Goal: Use online tool/utility: Utilize a website feature to perform a specific function

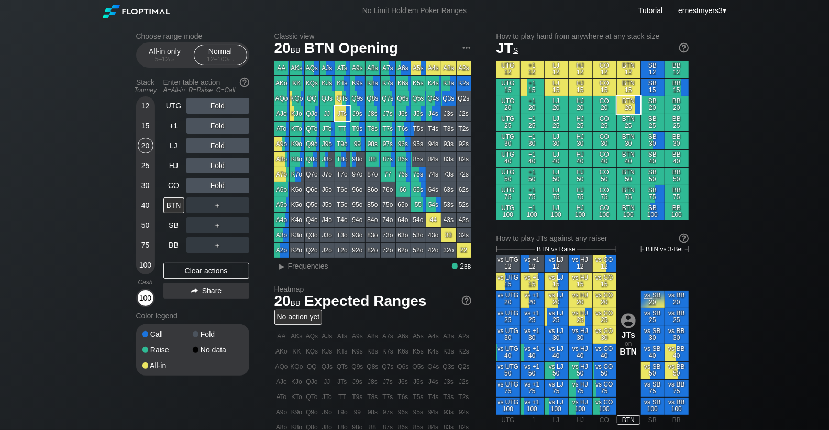
click at [144, 300] on div "100" at bounding box center [146, 298] width 16 height 16
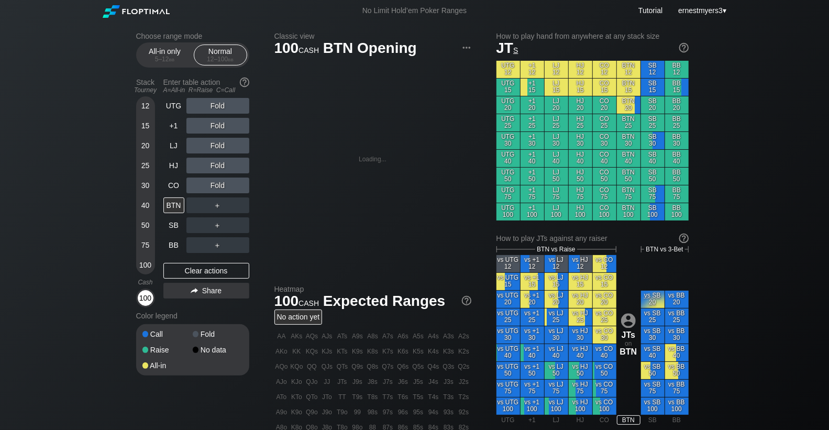
click at [144, 300] on div "100" at bounding box center [146, 298] width 16 height 16
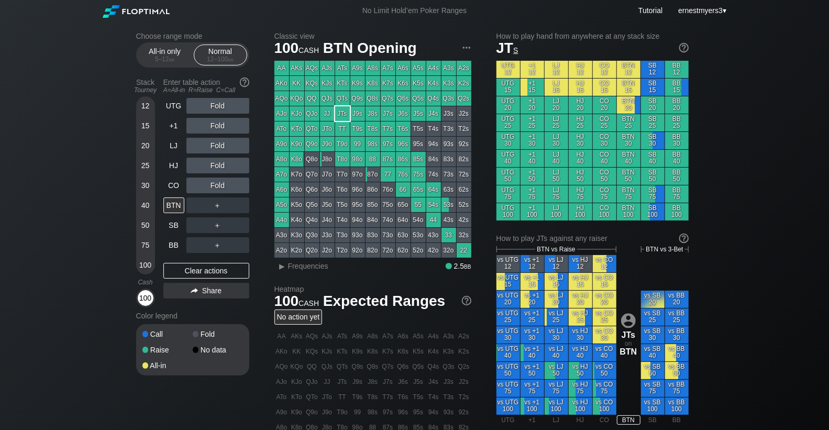
click at [144, 300] on div "100" at bounding box center [146, 298] width 16 height 16
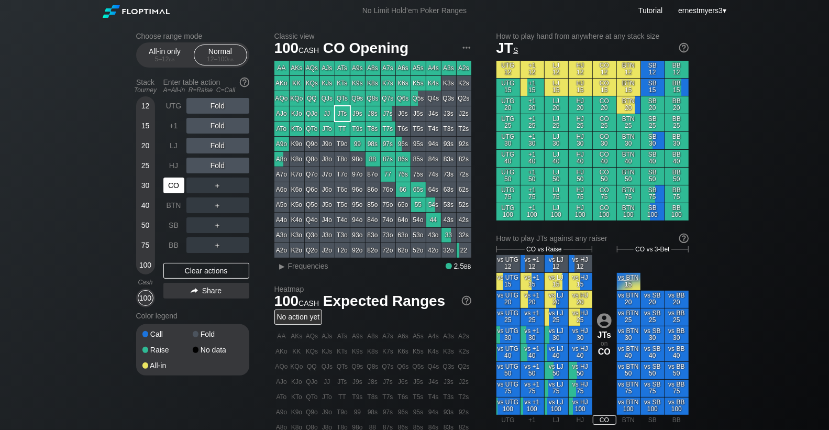
click at [171, 189] on div "CO" at bounding box center [173, 185] width 21 height 16
click at [218, 186] on div "R ✕" at bounding box center [217, 185] width 20 height 16
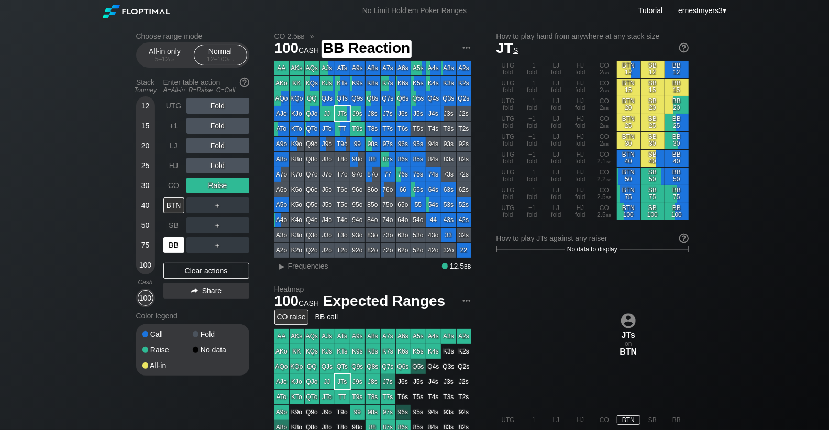
click at [178, 243] on div "BB" at bounding box center [173, 245] width 21 height 16
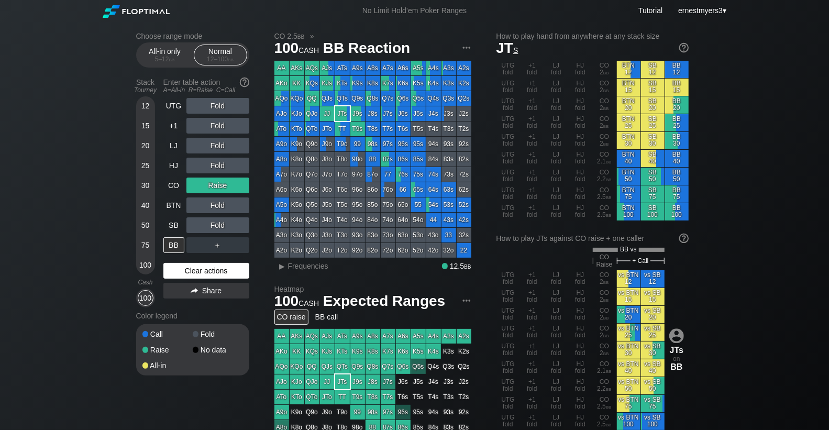
click at [222, 272] on div "Clear actions" at bounding box center [206, 271] width 86 height 16
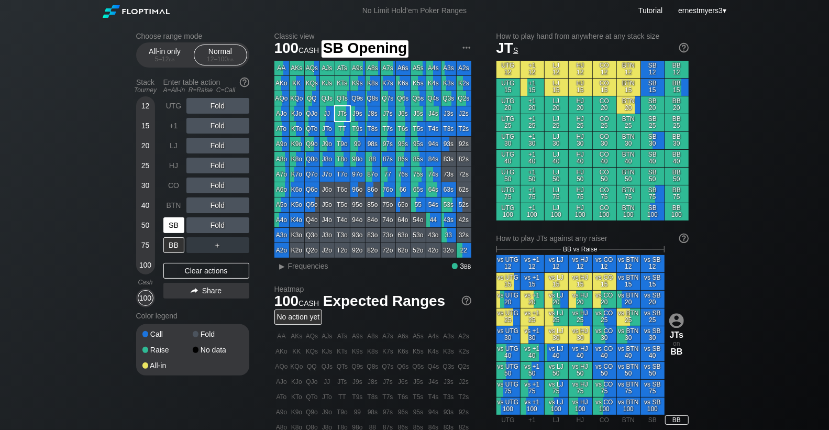
click at [170, 229] on div "SB" at bounding box center [173, 225] width 21 height 16
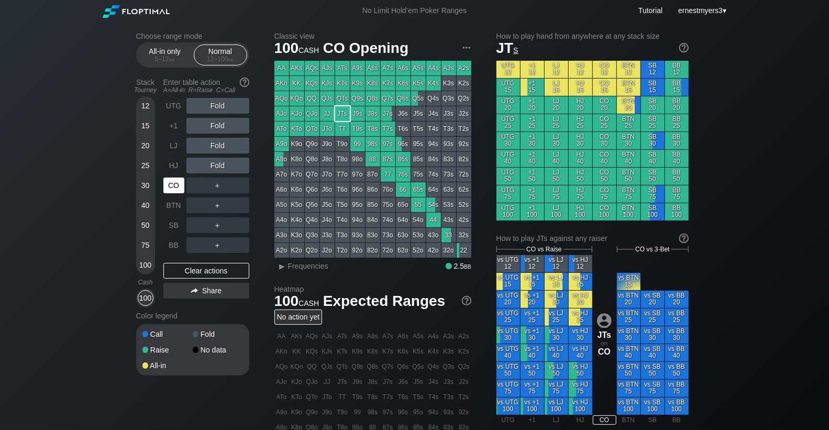
click at [171, 188] on div "CO" at bounding box center [173, 185] width 21 height 16
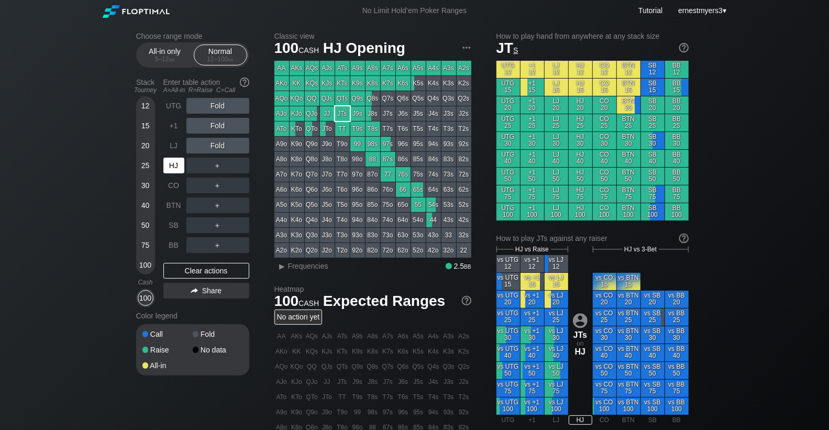
click at [177, 157] on div "HJ" at bounding box center [174, 165] width 23 height 20
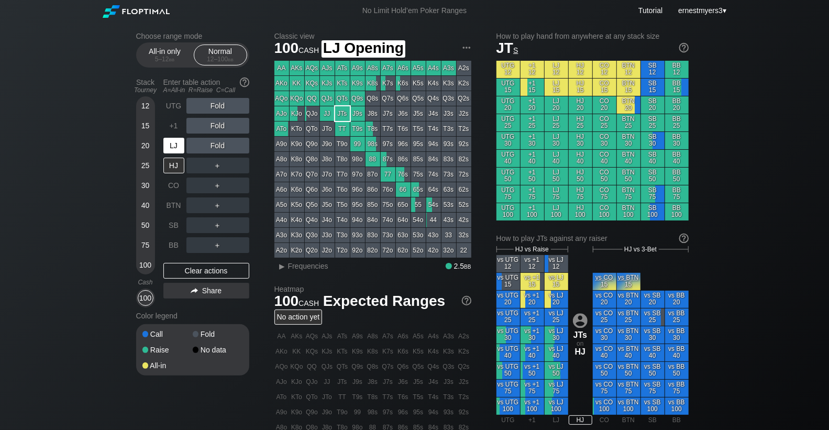
click at [174, 148] on div "LJ" at bounding box center [173, 146] width 21 height 16
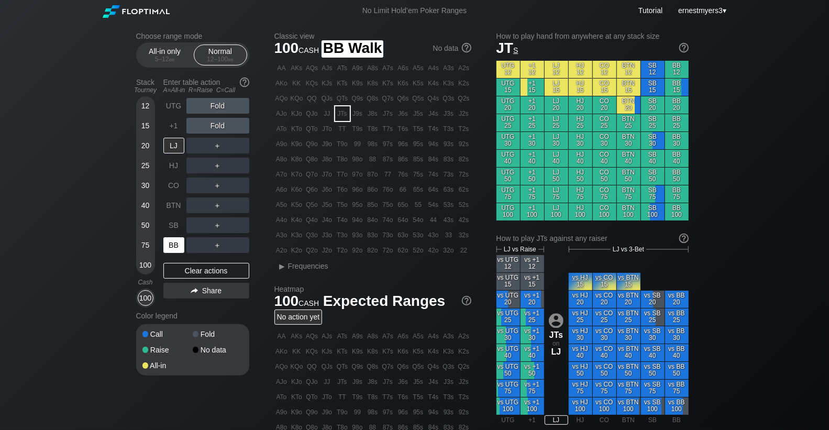
click at [171, 248] on div "BB" at bounding box center [173, 245] width 21 height 16
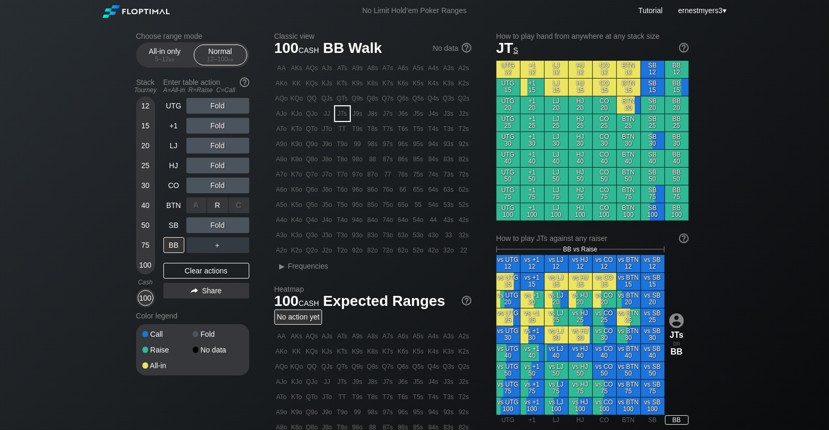
click at [213, 208] on div "R ✕" at bounding box center [217, 205] width 20 height 16
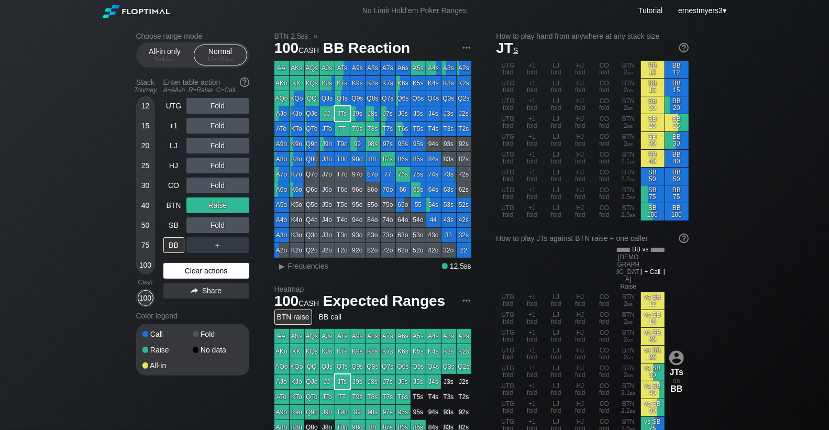
click at [215, 267] on div "Clear actions" at bounding box center [206, 271] width 86 height 16
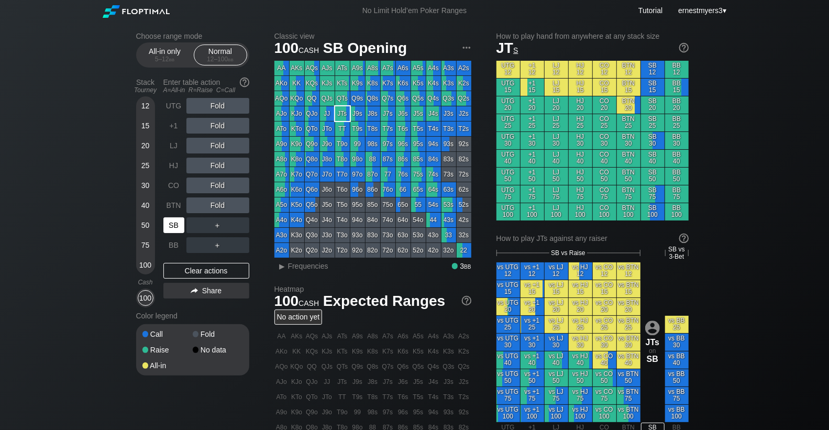
click at [170, 231] on div "SB" at bounding box center [173, 225] width 21 height 16
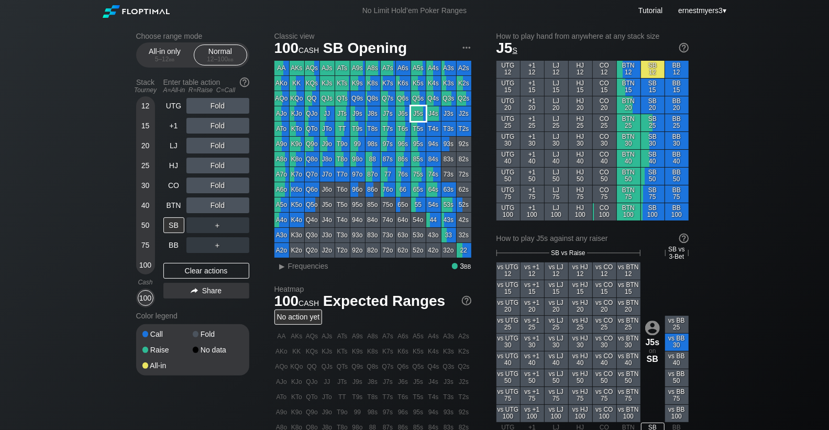
click at [416, 117] on div "J5s" at bounding box center [418, 113] width 15 height 15
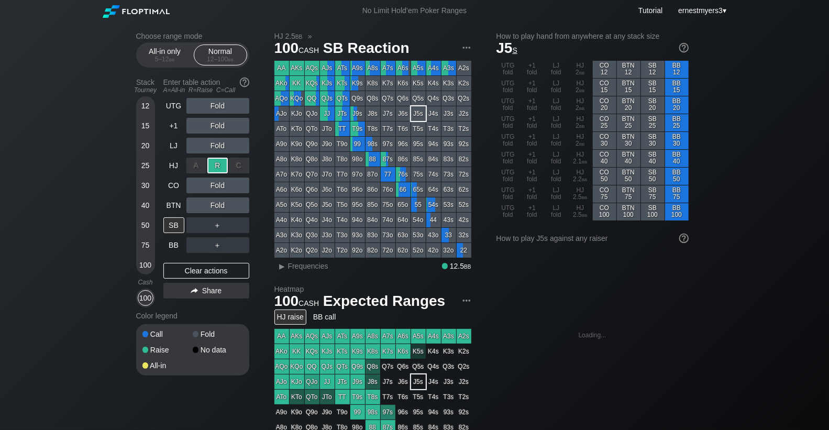
click at [217, 169] on div "R ✕" at bounding box center [217, 166] width 20 height 16
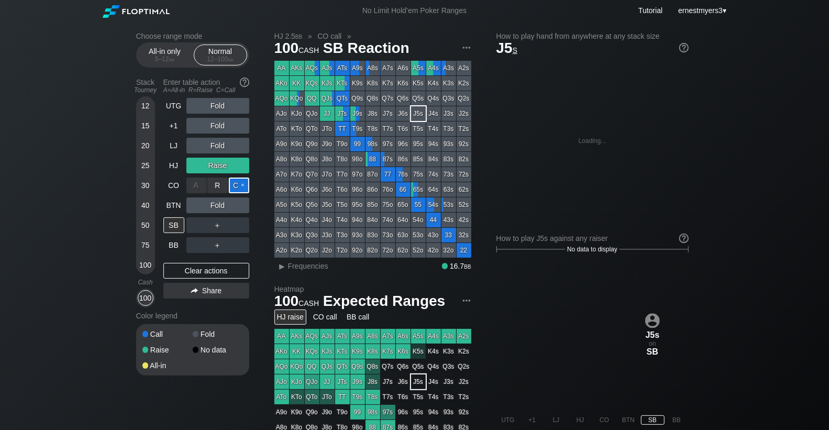
click at [237, 186] on div "C ✕" at bounding box center [239, 185] width 20 height 16
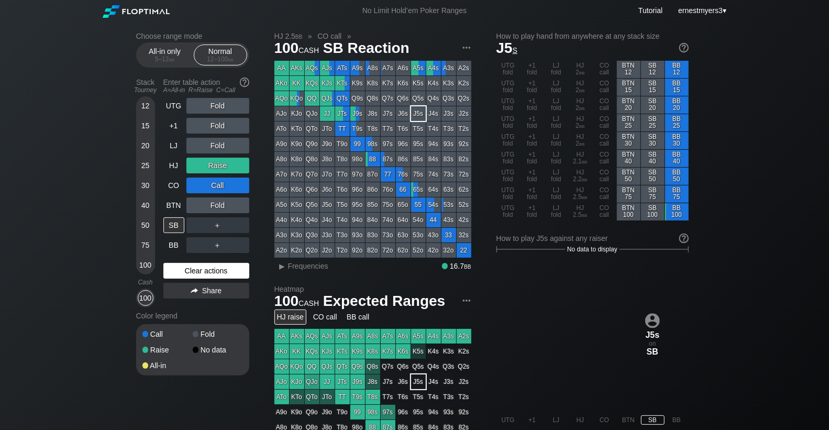
click at [196, 270] on div "Clear actions" at bounding box center [206, 271] width 86 height 16
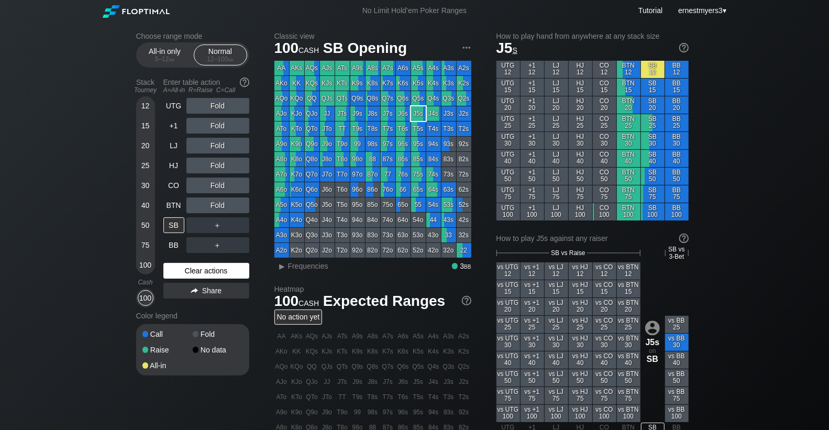
click at [196, 270] on div "Clear actions" at bounding box center [206, 271] width 86 height 16
click at [176, 227] on div "SB" at bounding box center [173, 225] width 21 height 16
click at [173, 224] on div "SB" at bounding box center [173, 225] width 21 height 16
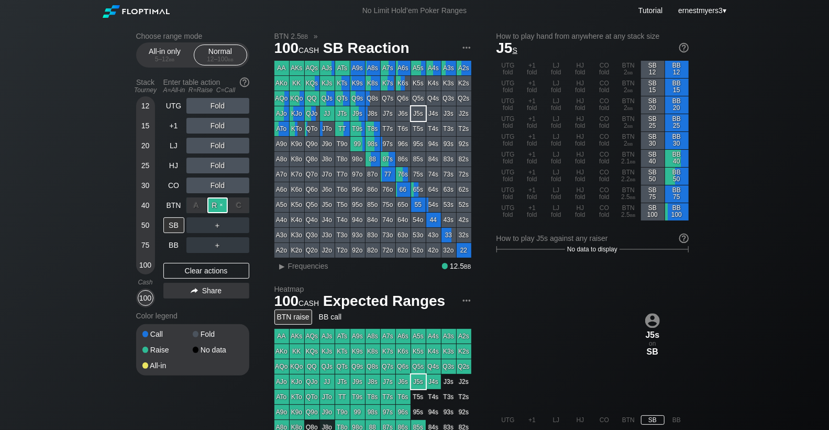
click at [217, 206] on div "R ✕" at bounding box center [217, 205] width 20 height 16
drag, startPoint x: 188, startPoint y: 274, endPoint x: 183, endPoint y: 242, distance: 31.8
click at [187, 273] on div "Clear actions" at bounding box center [206, 271] width 86 height 16
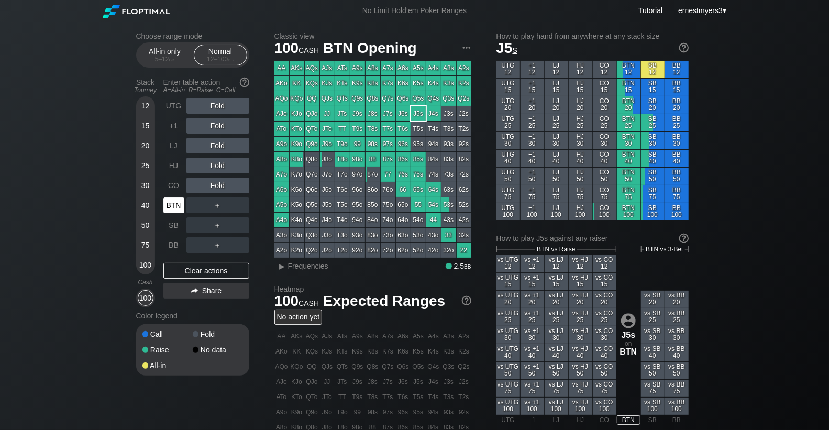
click at [165, 210] on div "BTN" at bounding box center [173, 205] width 21 height 16
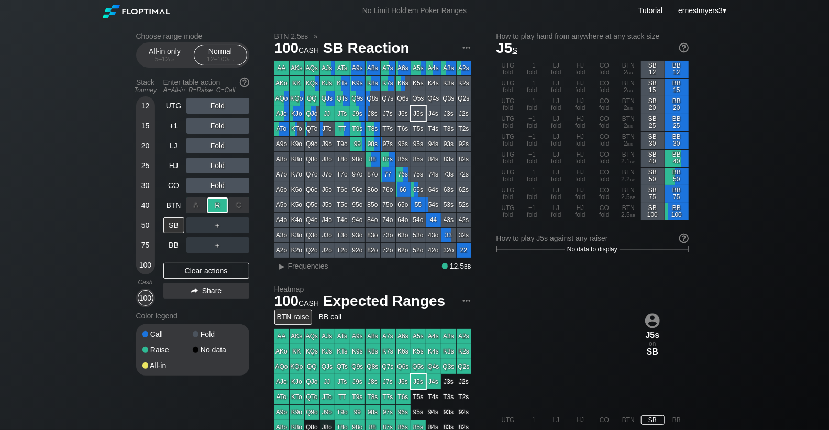
click at [211, 206] on div "R ✕" at bounding box center [217, 205] width 20 height 16
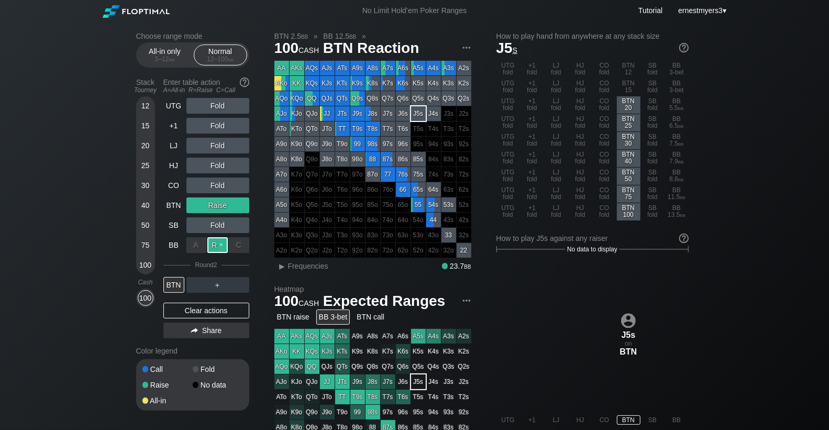
click at [213, 245] on div "R ✕" at bounding box center [217, 245] width 20 height 16
click at [221, 308] on div "Clear actions" at bounding box center [206, 311] width 86 height 16
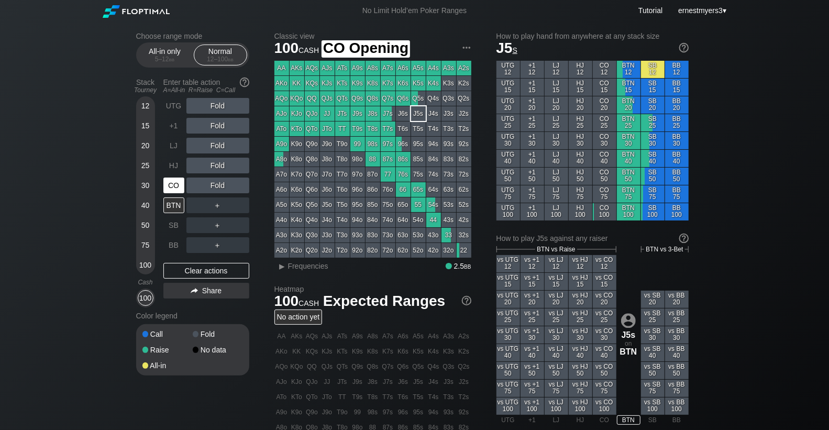
click at [163, 180] on div "CO" at bounding box center [173, 185] width 21 height 16
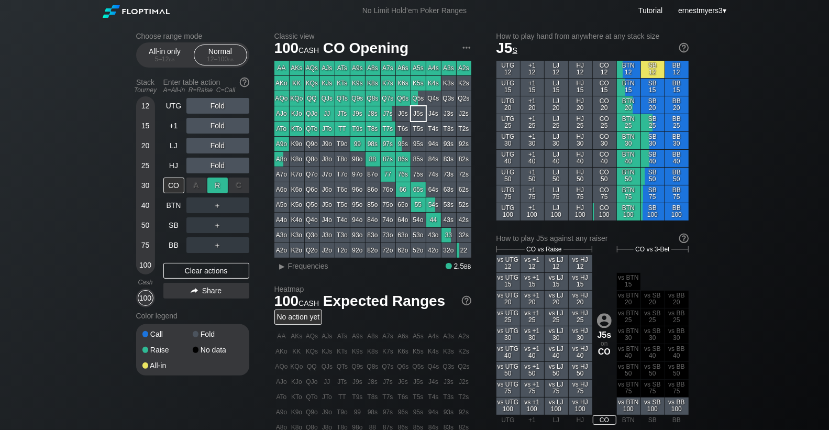
click at [218, 187] on div "R ✕" at bounding box center [217, 185] width 20 height 16
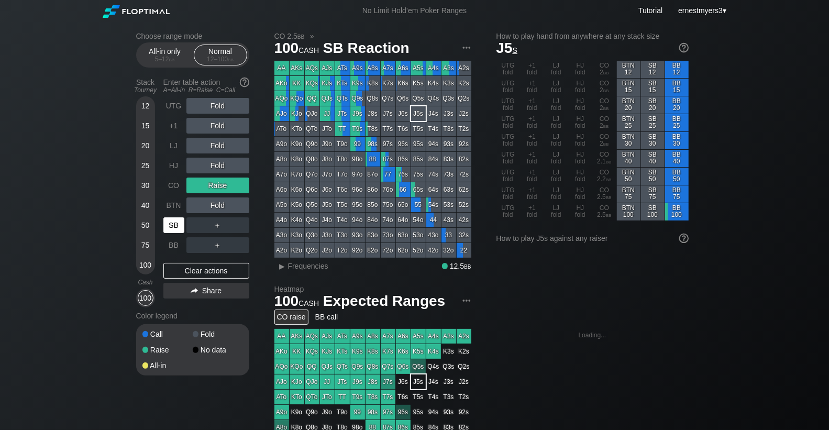
click at [176, 232] on div "SB" at bounding box center [174, 225] width 23 height 20
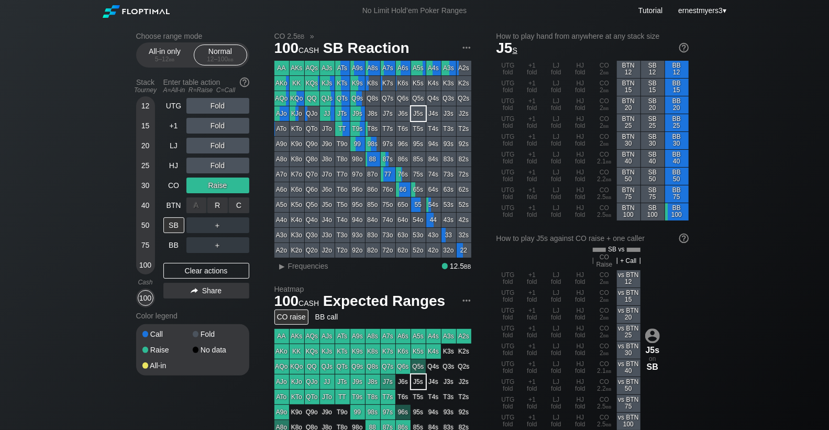
click at [242, 205] on div "C ✕" at bounding box center [239, 205] width 20 height 16
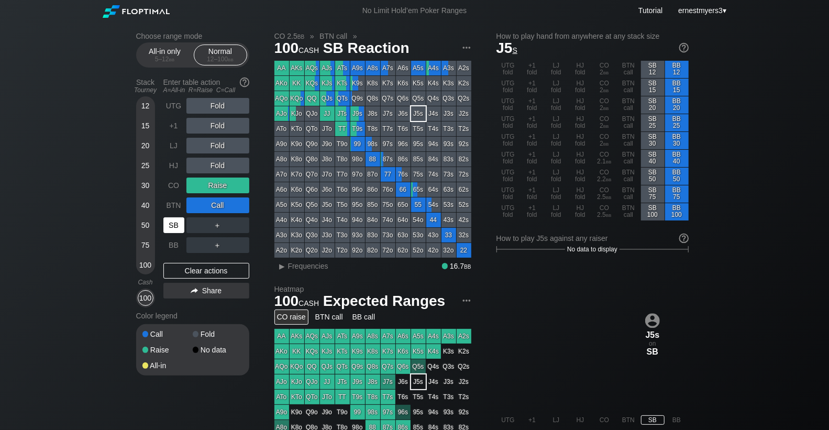
click at [182, 225] on div "SB" at bounding box center [173, 225] width 21 height 16
click at [219, 267] on div "Clear actions" at bounding box center [206, 271] width 86 height 16
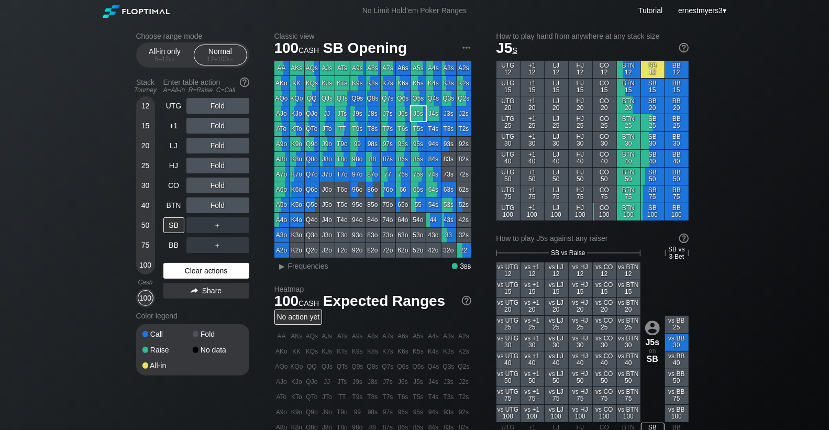
click at [219, 267] on div "Clear actions" at bounding box center [206, 271] width 86 height 16
click at [203, 265] on div "Clear actions" at bounding box center [206, 271] width 86 height 16
click at [175, 228] on div "SB" at bounding box center [173, 225] width 21 height 16
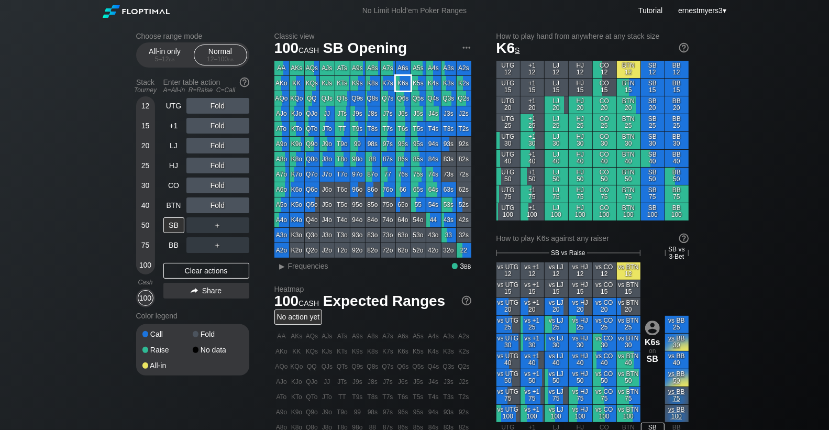
click at [399, 81] on div "K6s" at bounding box center [403, 83] width 15 height 15
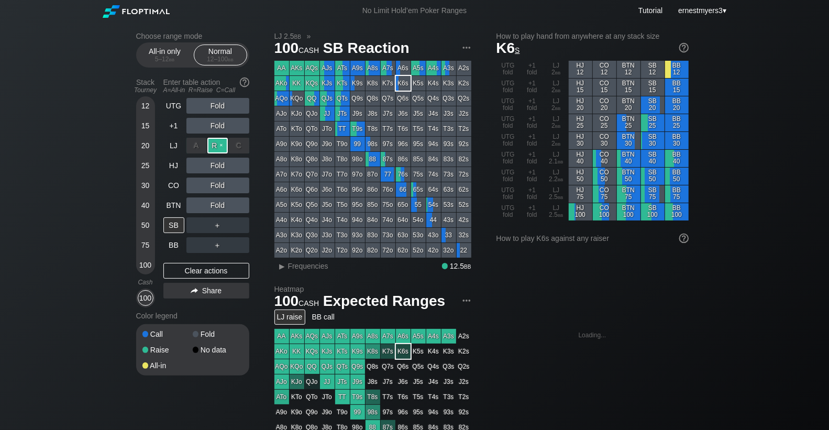
click at [213, 148] on div "R ✕" at bounding box center [217, 146] width 20 height 16
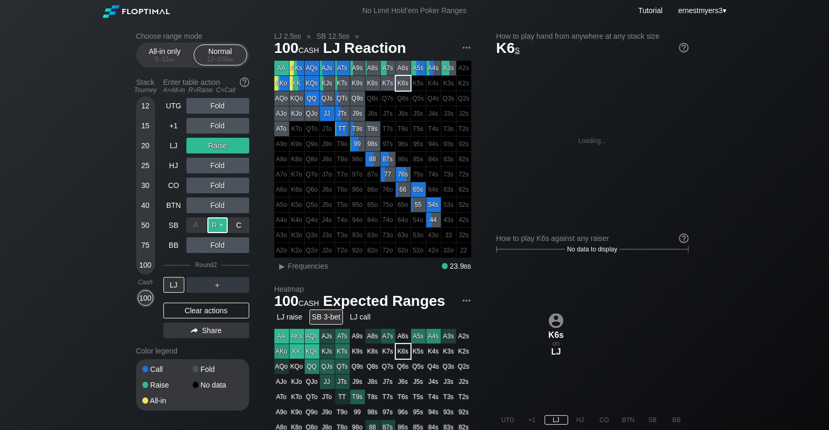
click at [218, 220] on div "R ✕" at bounding box center [217, 225] width 20 height 16
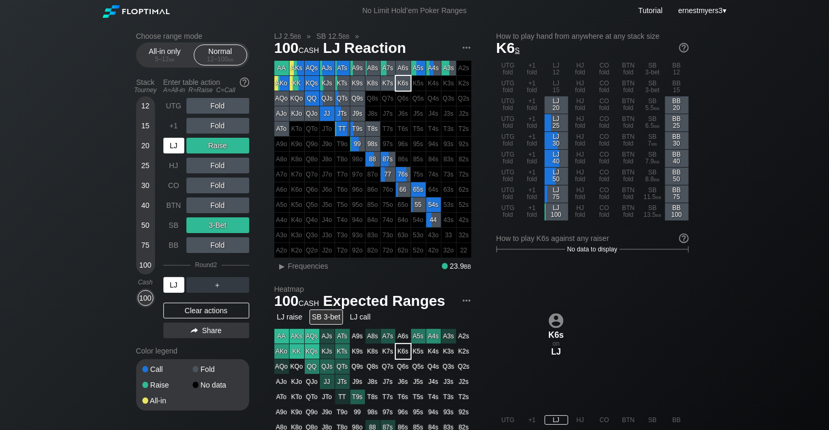
click at [170, 286] on div "LJ" at bounding box center [173, 285] width 21 height 16
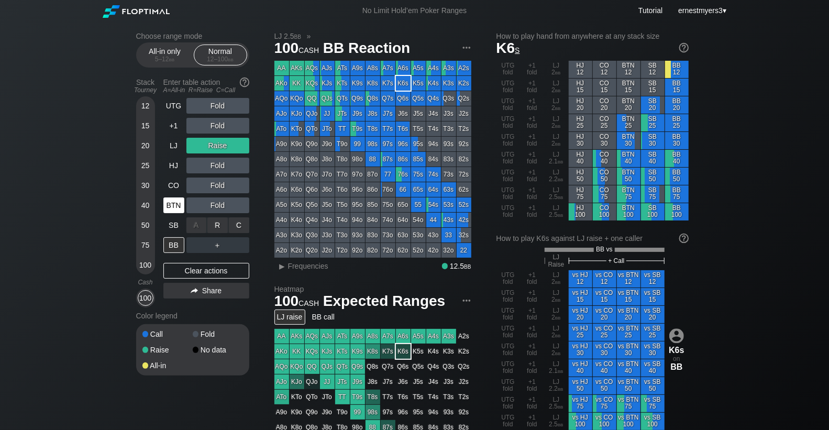
drag, startPoint x: 220, startPoint y: 221, endPoint x: 177, endPoint y: 210, distance: 44.8
click at [220, 221] on div "R ✕" at bounding box center [217, 225] width 20 height 16
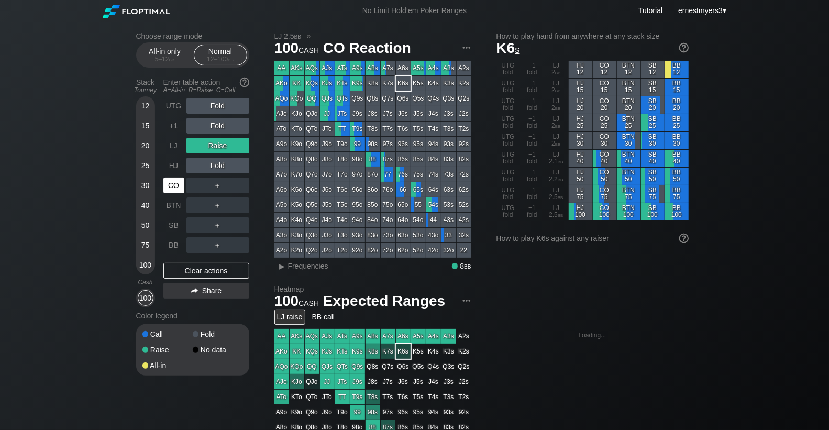
click at [178, 185] on div "CO" at bounding box center [173, 185] width 21 height 16
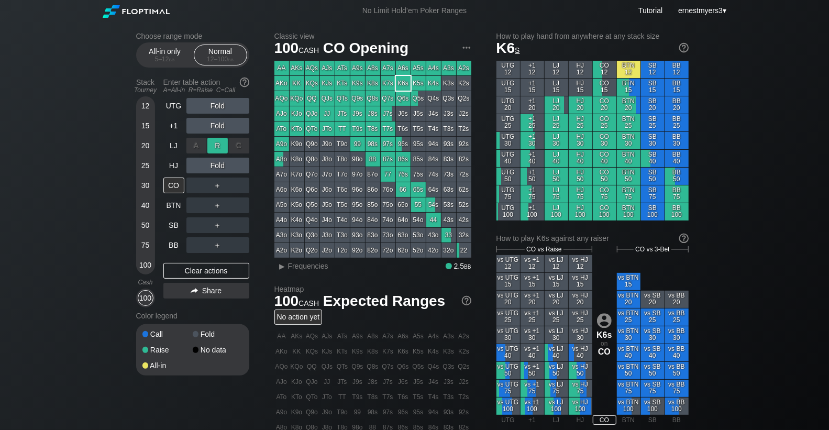
click at [222, 142] on div "R ✕" at bounding box center [217, 146] width 20 height 16
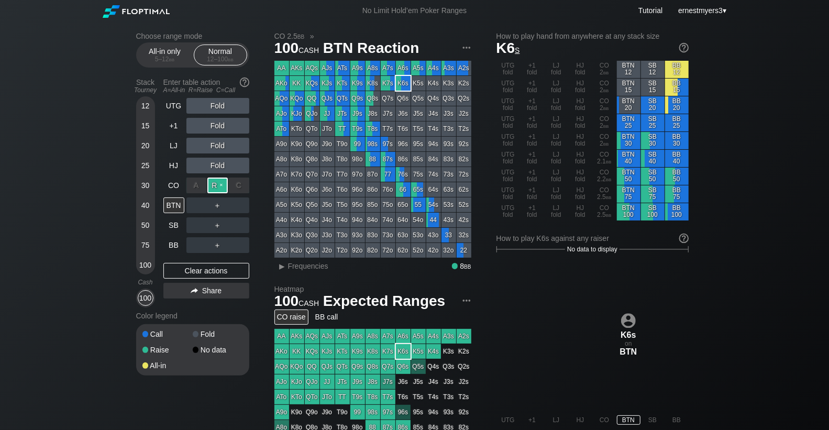
click at [214, 185] on div "R ✕" at bounding box center [217, 185] width 20 height 16
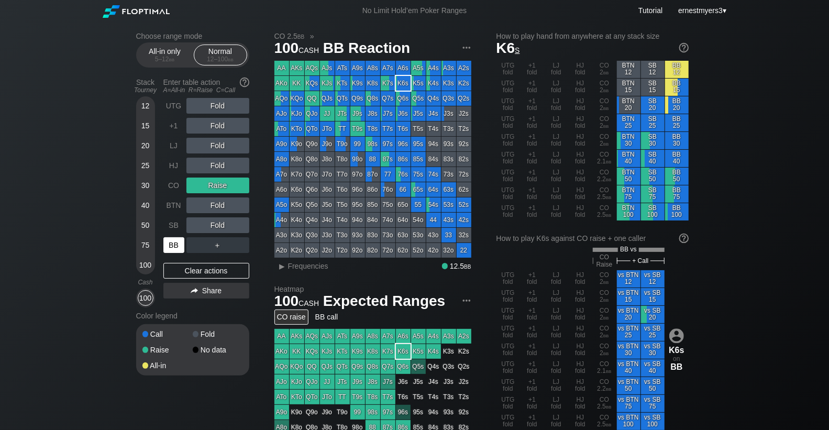
click at [172, 243] on div "BB" at bounding box center [173, 245] width 21 height 16
click at [213, 267] on div "Clear actions" at bounding box center [206, 271] width 86 height 16
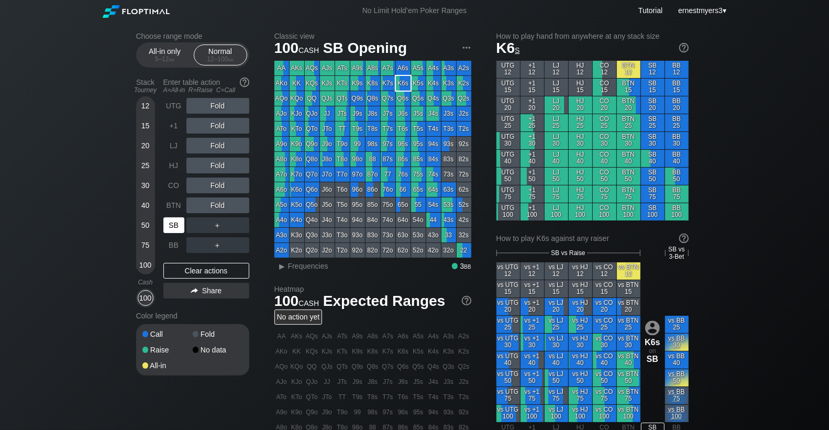
click at [175, 224] on div "SB" at bounding box center [173, 225] width 21 height 16
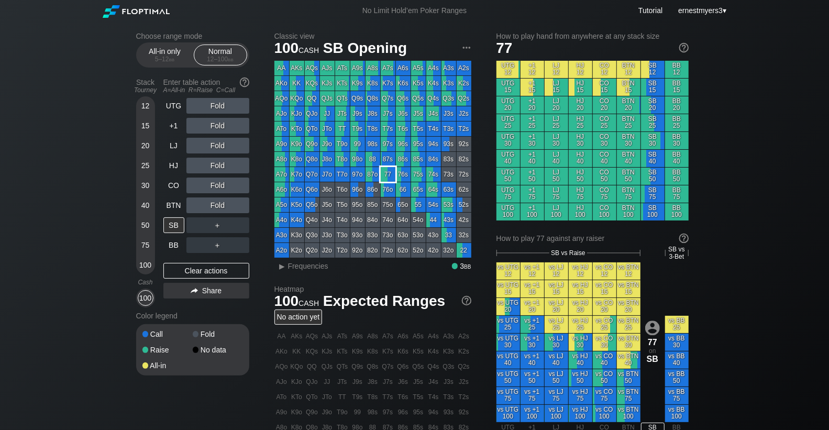
click at [392, 178] on div "77" at bounding box center [388, 174] width 15 height 15
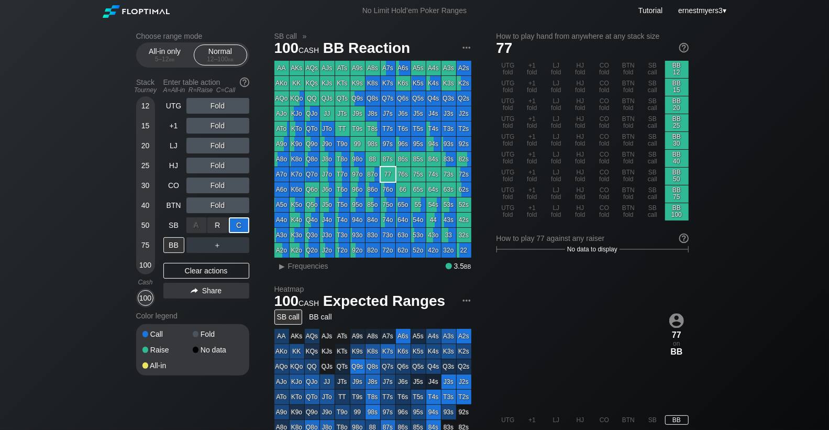
click at [239, 227] on div "C ✕" at bounding box center [239, 225] width 20 height 16
click at [219, 271] on div "Clear actions" at bounding box center [206, 271] width 86 height 16
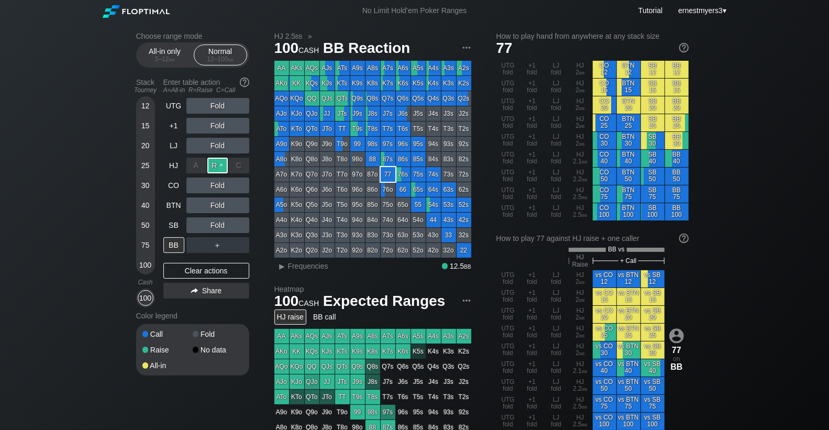
click at [215, 164] on div "R ✕" at bounding box center [217, 166] width 20 height 16
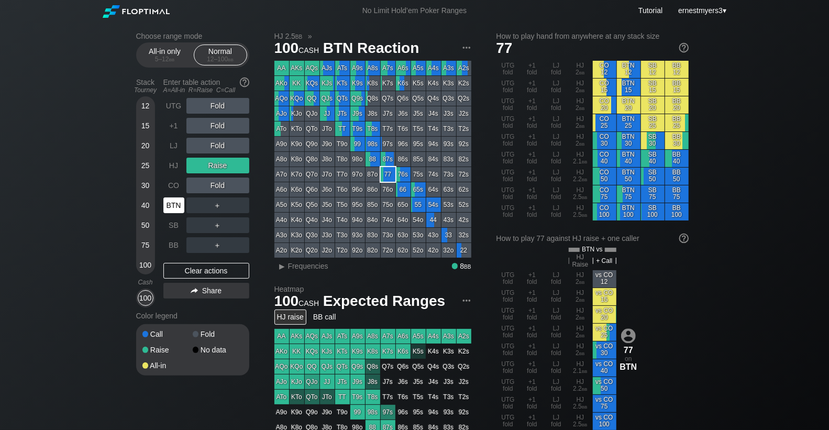
click at [172, 210] on div "BTN" at bounding box center [173, 205] width 21 height 16
drag, startPoint x: 220, startPoint y: 163, endPoint x: 211, endPoint y: 159, distance: 9.1
click at [220, 162] on div "R ✕" at bounding box center [217, 166] width 20 height 16
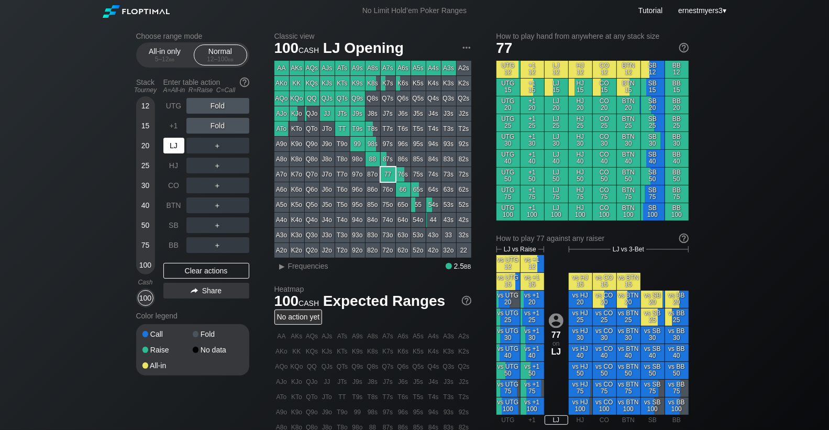
click at [176, 149] on div "LJ" at bounding box center [173, 146] width 21 height 16
click at [220, 208] on div "R ✕" at bounding box center [217, 205] width 20 height 16
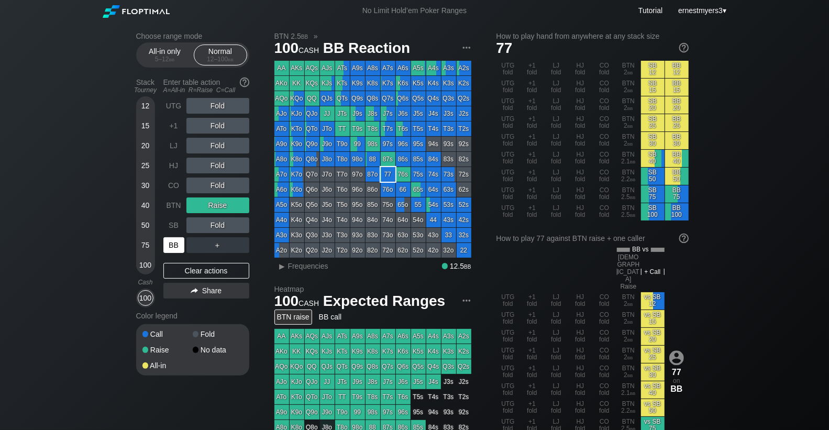
click at [170, 243] on div "BB" at bounding box center [173, 245] width 21 height 16
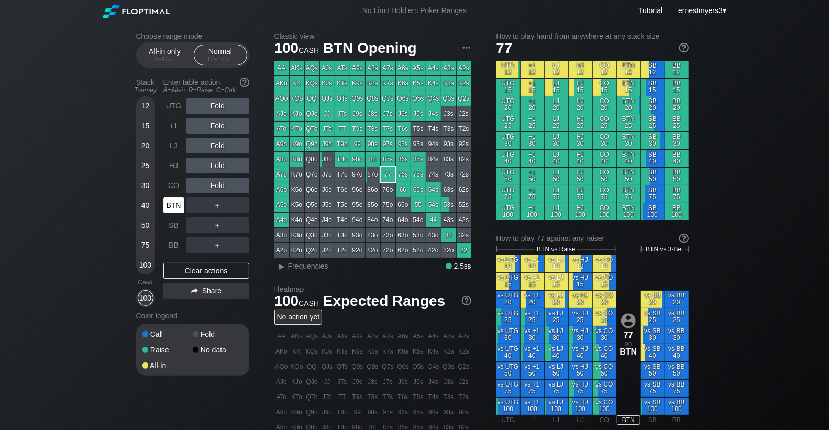
click at [170, 205] on div "BTN" at bounding box center [173, 205] width 21 height 16
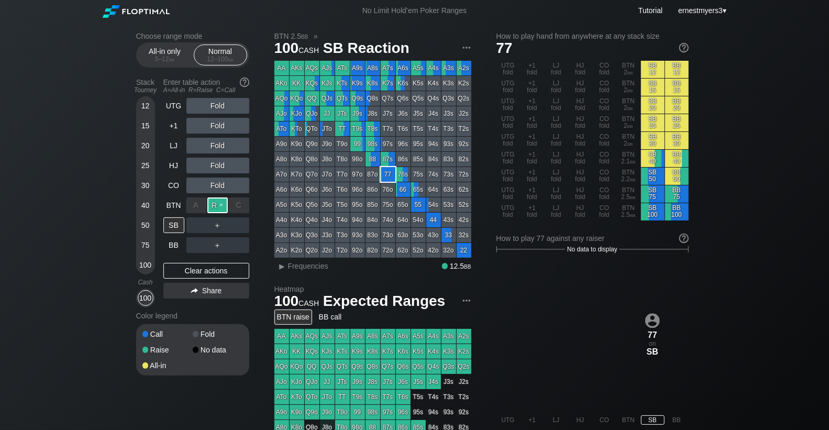
click at [218, 204] on div "R ✕" at bounding box center [217, 205] width 20 height 16
click at [176, 225] on div "SB" at bounding box center [173, 225] width 21 height 16
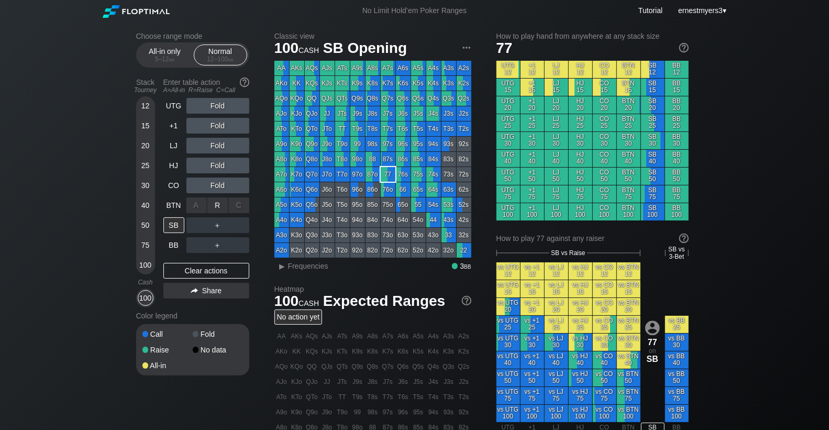
drag, startPoint x: 221, startPoint y: 202, endPoint x: 500, endPoint y: 206, distance: 279.6
click at [221, 202] on div "R ✕" at bounding box center [217, 205] width 20 height 16
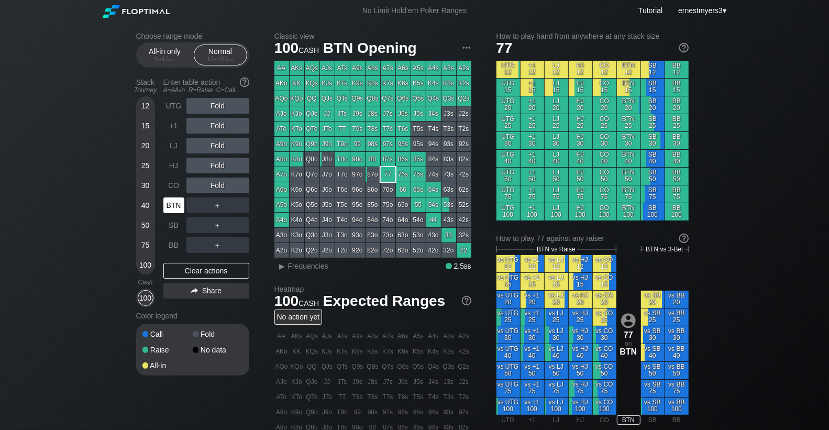
click at [173, 205] on div "BTN" at bounding box center [173, 205] width 21 height 16
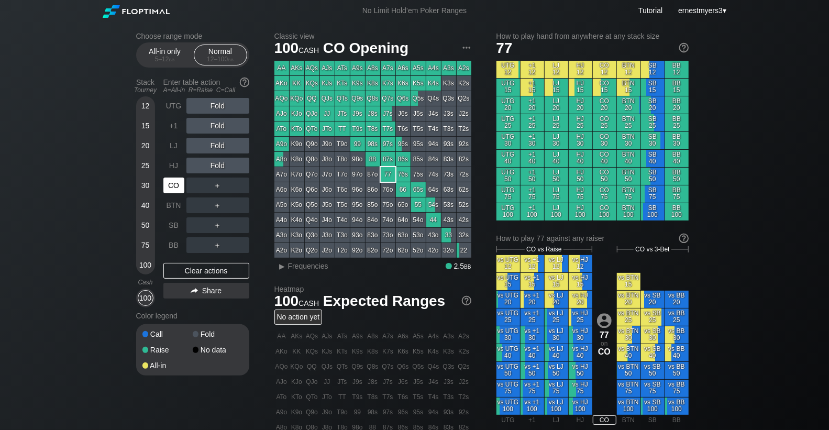
click at [174, 188] on div "CO" at bounding box center [173, 185] width 21 height 16
click at [226, 163] on div "R ✕" at bounding box center [217, 166] width 20 height 16
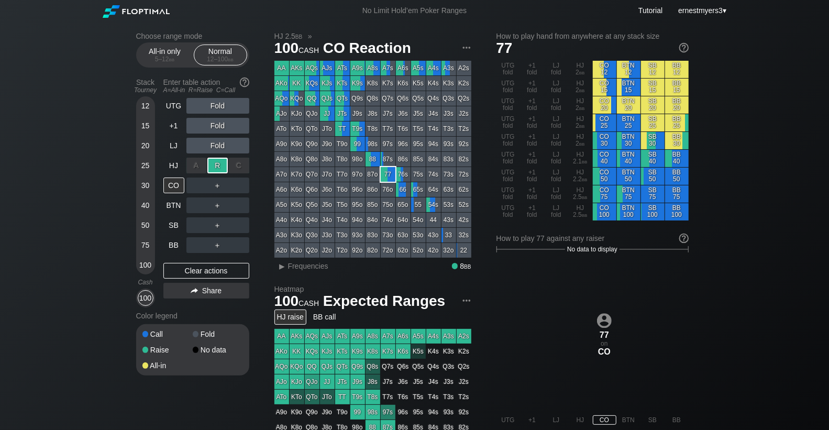
click at [237, 162] on div "C ✕" at bounding box center [239, 166] width 20 height 16
click at [223, 162] on div "R ✕" at bounding box center [217, 166] width 20 height 16
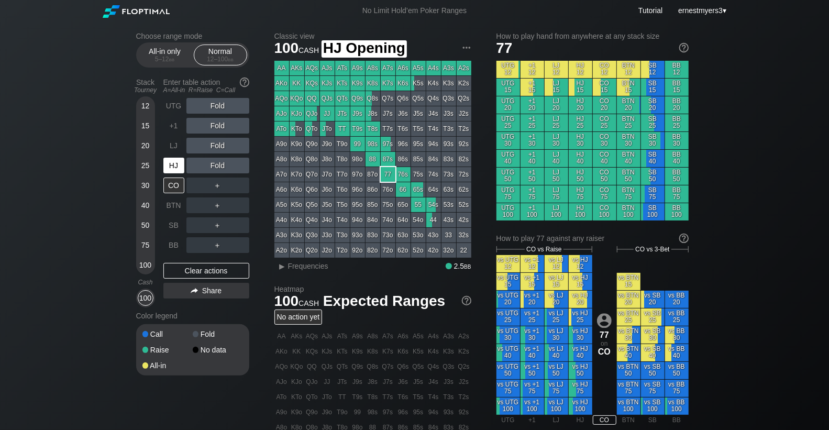
click at [170, 166] on div "HJ" at bounding box center [173, 166] width 21 height 16
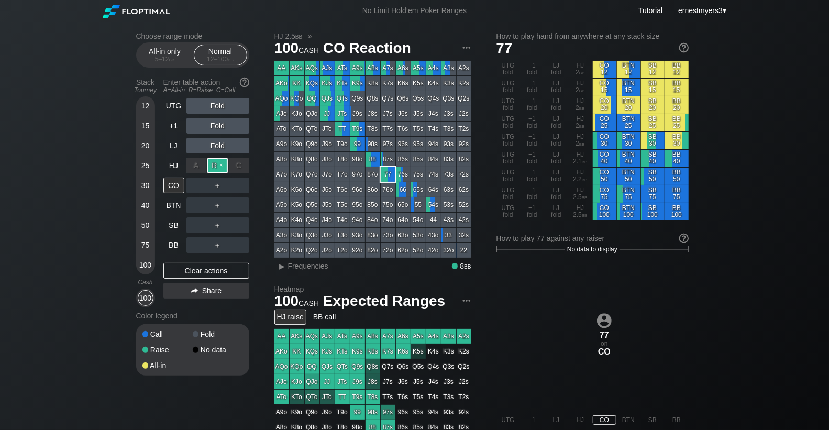
click at [217, 168] on div "R ✕" at bounding box center [217, 166] width 20 height 16
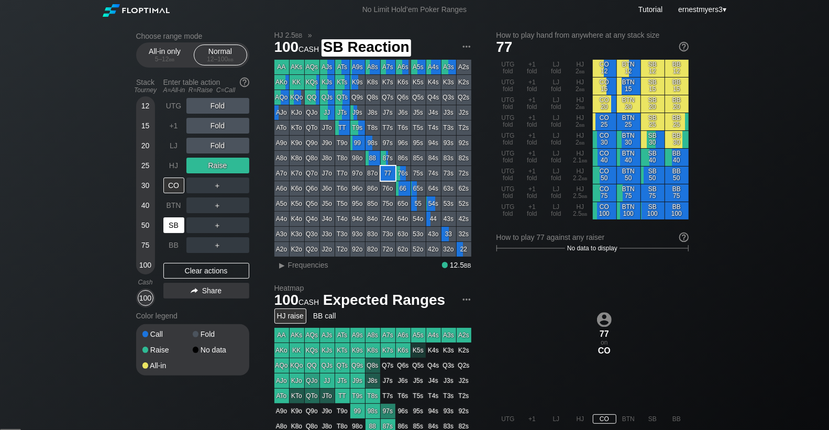
scroll to position [2, 0]
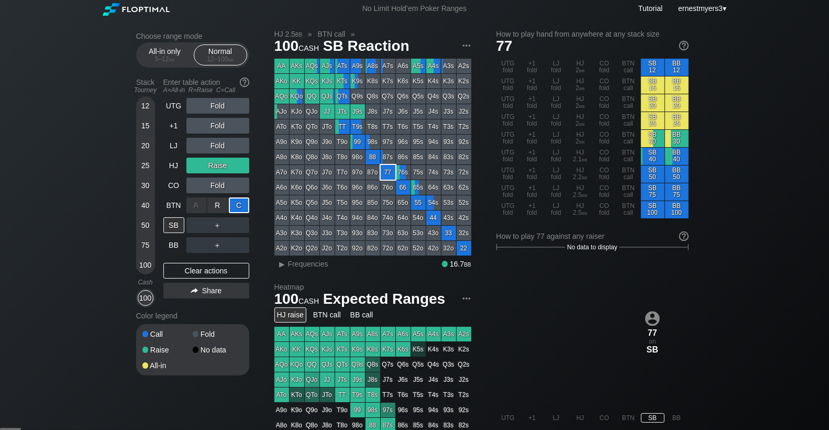
drag, startPoint x: 240, startPoint y: 199, endPoint x: 209, endPoint y: 217, distance: 36.1
click at [240, 199] on div "C ✕" at bounding box center [239, 205] width 20 height 16
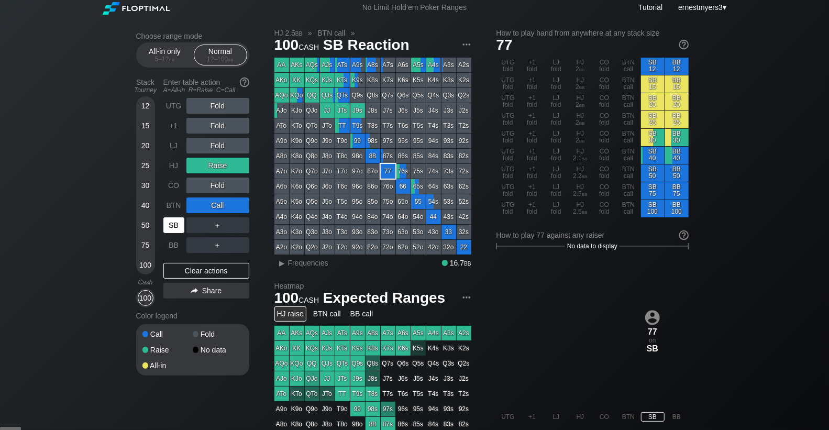
click at [171, 221] on div "SB" at bounding box center [173, 225] width 21 height 16
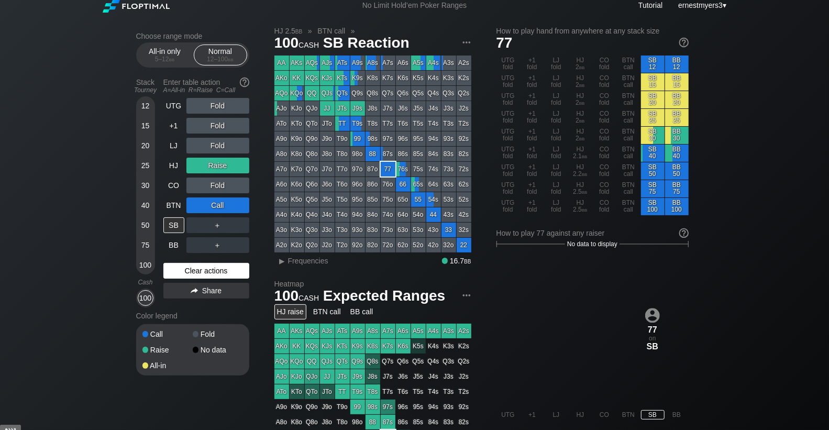
click at [195, 272] on div "Clear actions" at bounding box center [206, 271] width 86 height 16
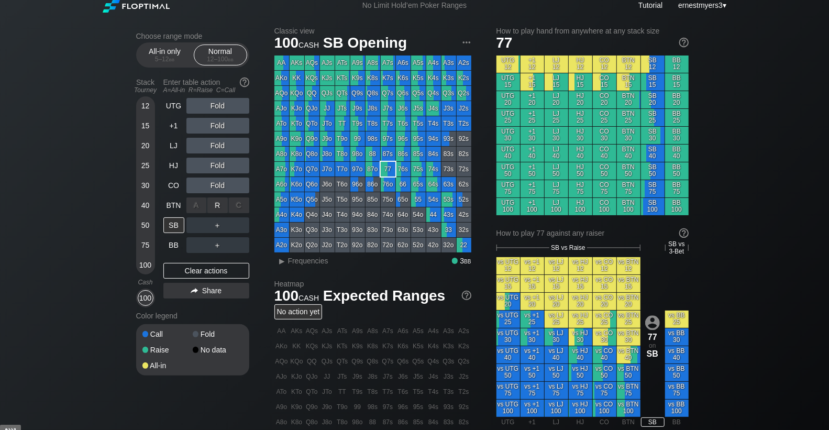
click at [207, 204] on div "A ✕ R ✕ C ✕" at bounding box center [217, 205] width 63 height 16
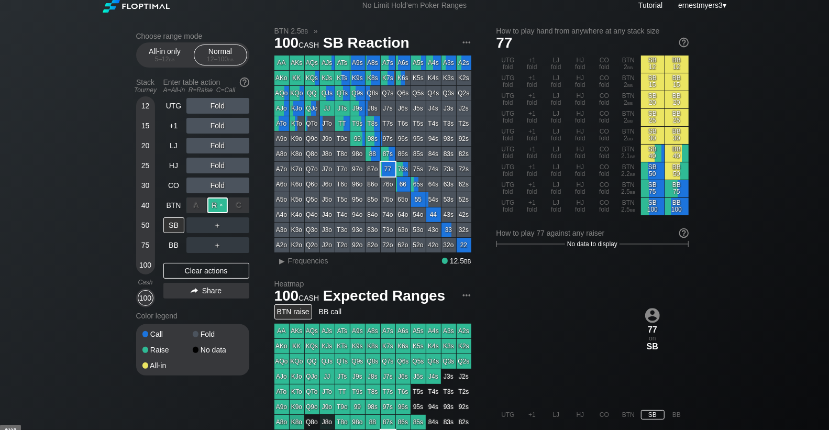
click at [220, 205] on div "R ✕" at bounding box center [217, 205] width 20 height 16
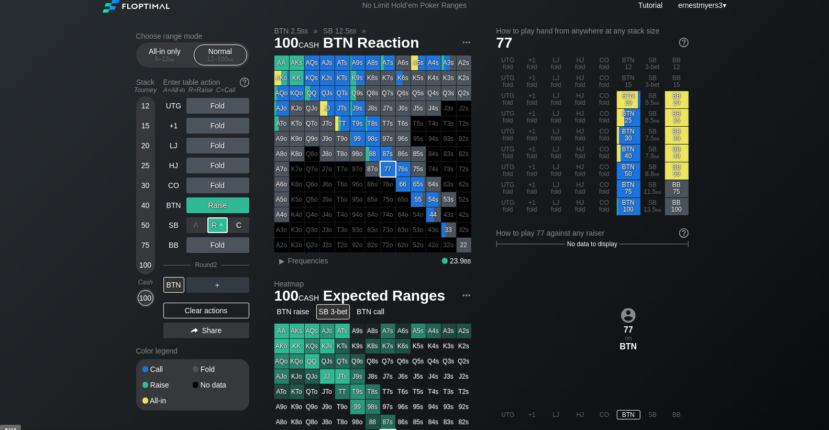
click at [221, 226] on div "R ✕" at bounding box center [217, 225] width 20 height 16
drag, startPoint x: 219, startPoint y: 202, endPoint x: 220, endPoint y: 210, distance: 9.0
click at [219, 202] on div "R ✕" at bounding box center [217, 205] width 20 height 16
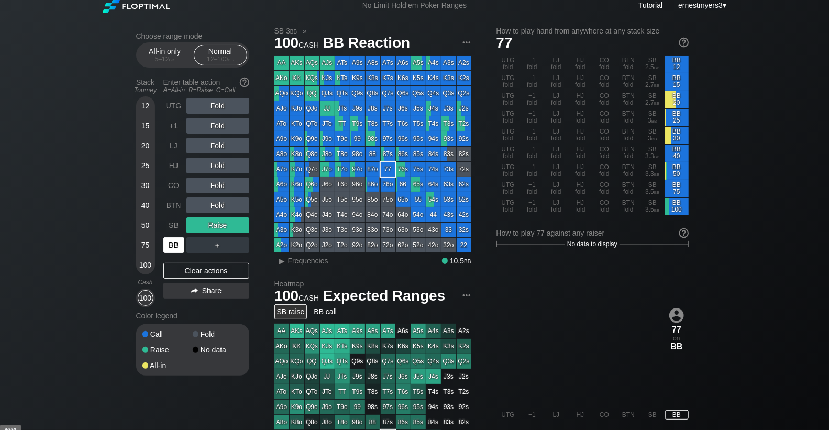
click at [178, 243] on div "BB" at bounding box center [173, 245] width 21 height 16
click at [177, 273] on div "Clear actions" at bounding box center [206, 271] width 86 height 16
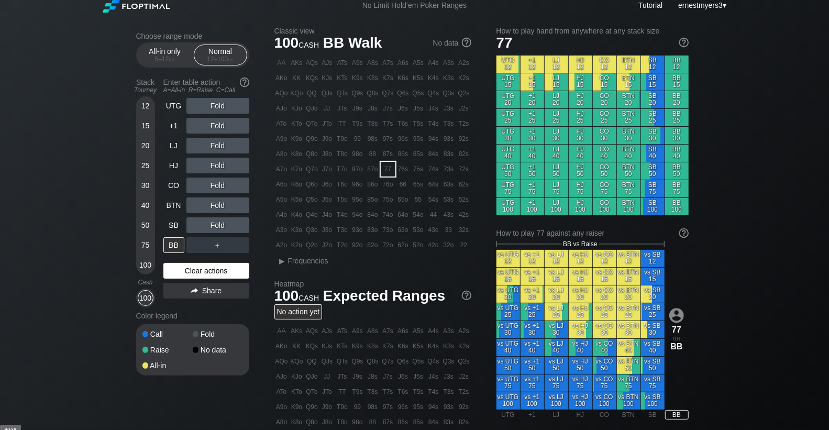
click at [177, 273] on div "Clear actions" at bounding box center [206, 271] width 86 height 16
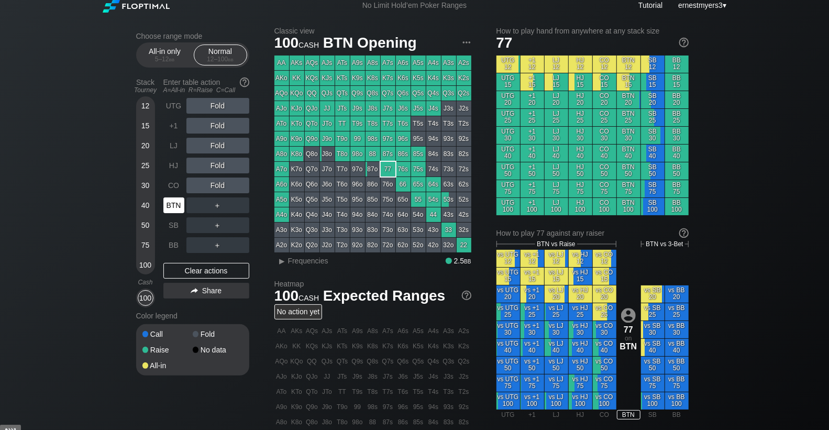
click at [173, 213] on div "BTN" at bounding box center [174, 205] width 23 height 20
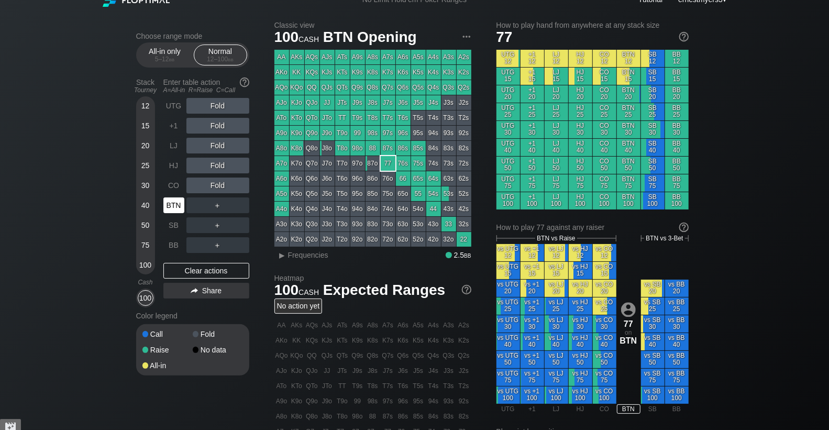
scroll to position [12, 0]
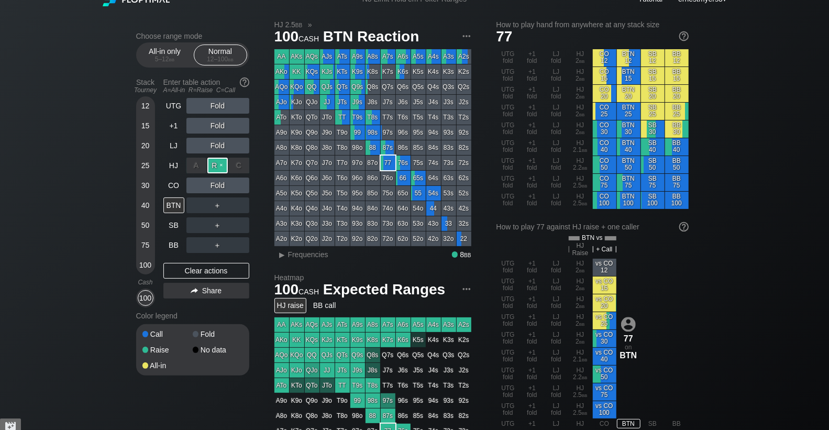
click at [210, 165] on div "R ✕" at bounding box center [217, 166] width 20 height 16
click at [171, 206] on div "BTN" at bounding box center [173, 205] width 21 height 16
click at [219, 207] on div "R ✕" at bounding box center [217, 205] width 20 height 16
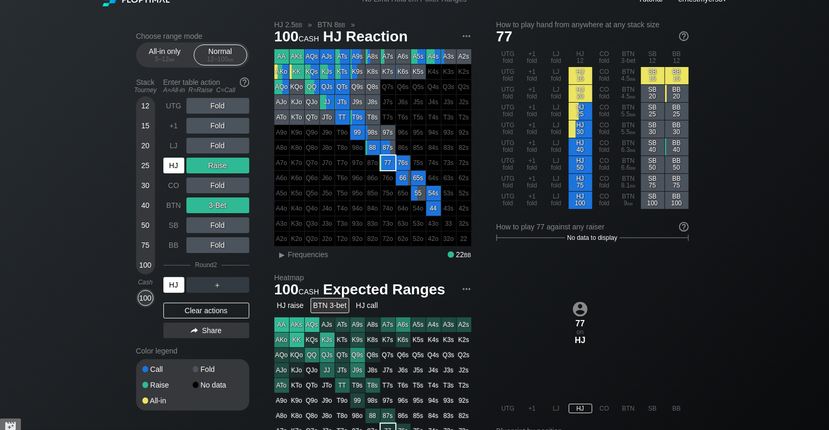
click at [175, 280] on div "HJ" at bounding box center [173, 285] width 21 height 16
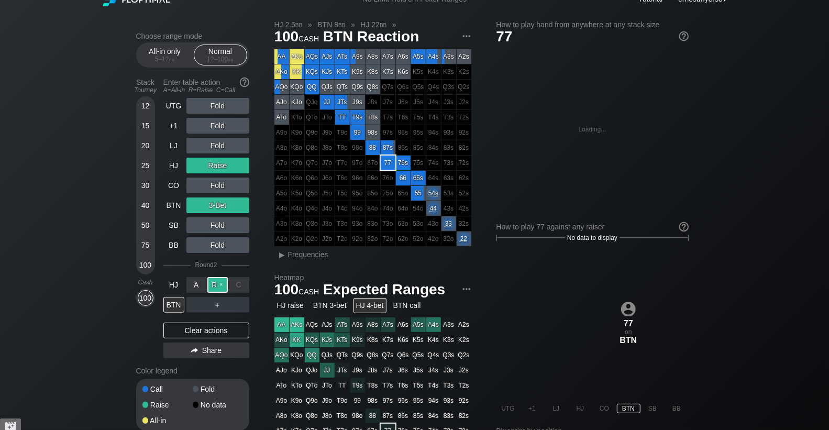
click at [217, 287] on div "R ✕" at bounding box center [217, 285] width 20 height 16
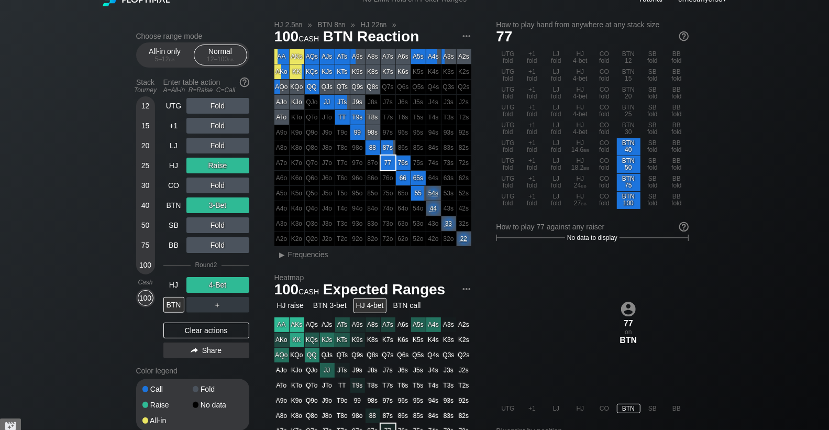
click at [199, 327] on div "Clear actions" at bounding box center [206, 330] width 86 height 16
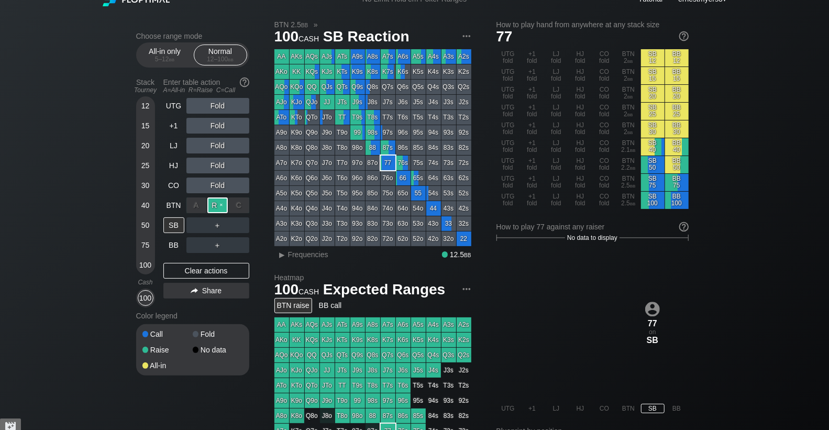
drag, startPoint x: 220, startPoint y: 203, endPoint x: 213, endPoint y: 205, distance: 8.3
click at [220, 203] on div "R ✕" at bounding box center [217, 205] width 20 height 16
click at [166, 221] on div "SB" at bounding box center [173, 225] width 21 height 16
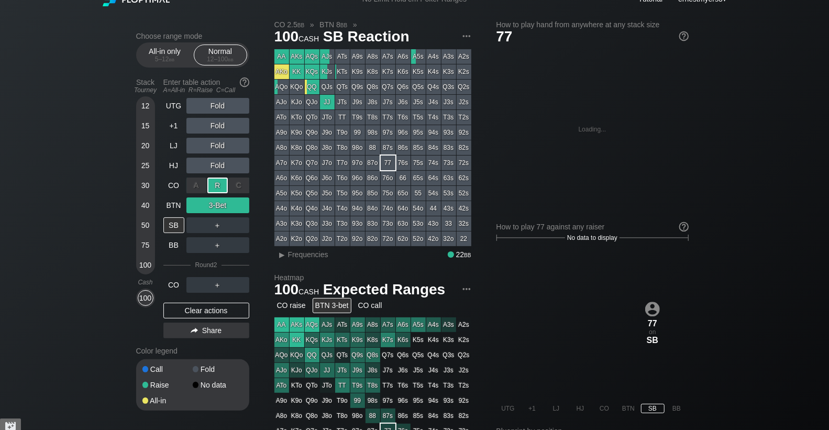
click at [216, 184] on div "R ✕" at bounding box center [217, 185] width 20 height 16
drag, startPoint x: 220, startPoint y: 203, endPoint x: 197, endPoint y: 205, distance: 23.1
click at [220, 203] on div "R ✕" at bounding box center [217, 205] width 20 height 16
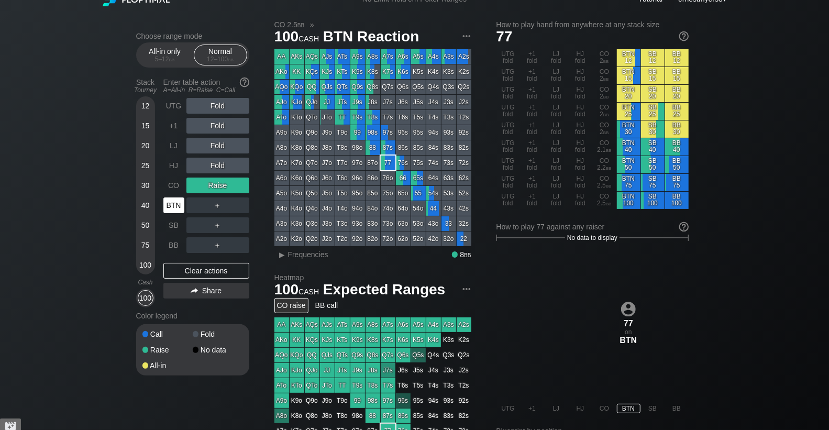
click at [168, 203] on div "BTN" at bounding box center [173, 205] width 21 height 16
click at [211, 269] on div "Clear actions" at bounding box center [206, 271] width 86 height 16
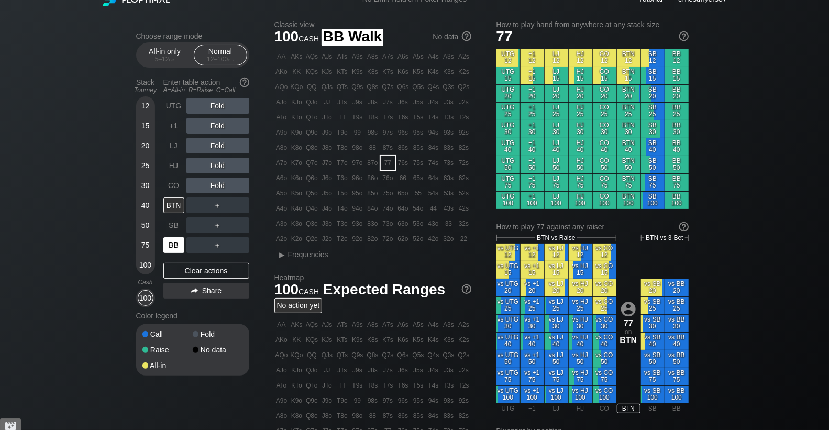
click at [171, 242] on div "BB" at bounding box center [173, 245] width 21 height 16
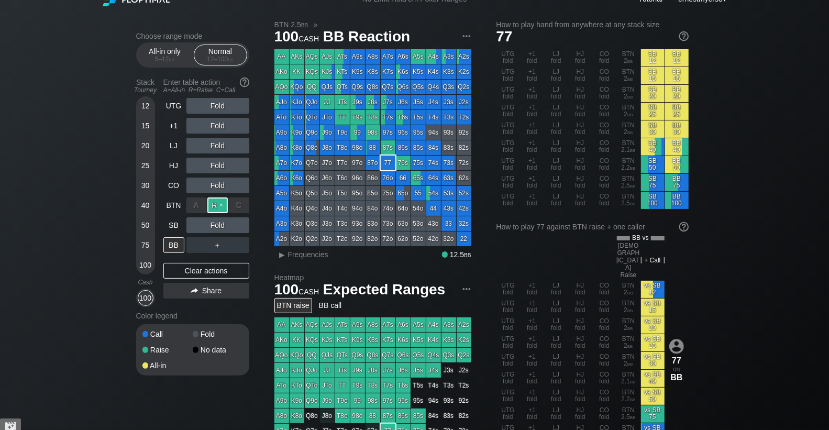
click at [214, 207] on div "R ✕" at bounding box center [217, 205] width 20 height 16
click at [170, 245] on div "BB" at bounding box center [173, 245] width 21 height 16
click at [192, 273] on div "Clear actions" at bounding box center [206, 271] width 86 height 16
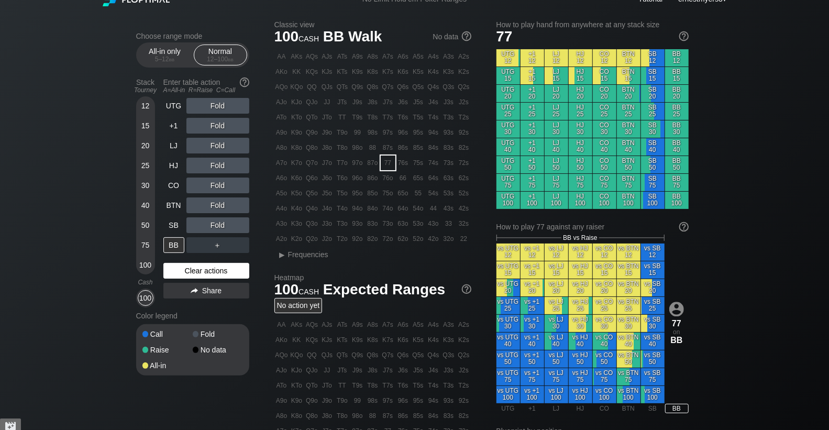
click at [192, 273] on div "Clear actions" at bounding box center [206, 271] width 86 height 16
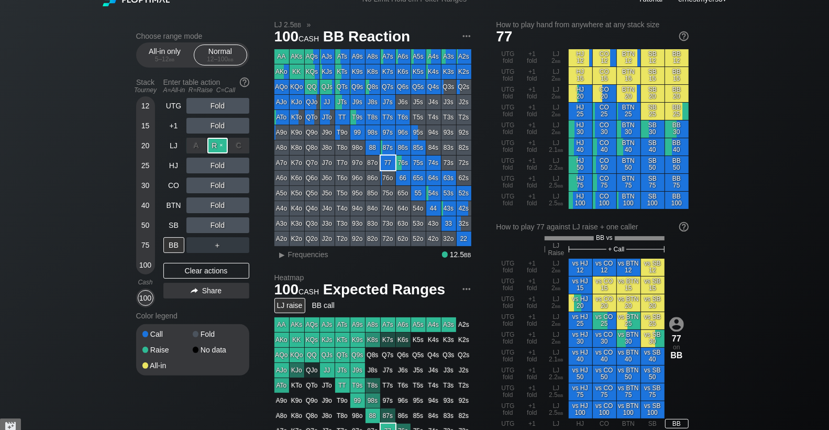
click at [220, 146] on div "R ✕" at bounding box center [217, 146] width 20 height 16
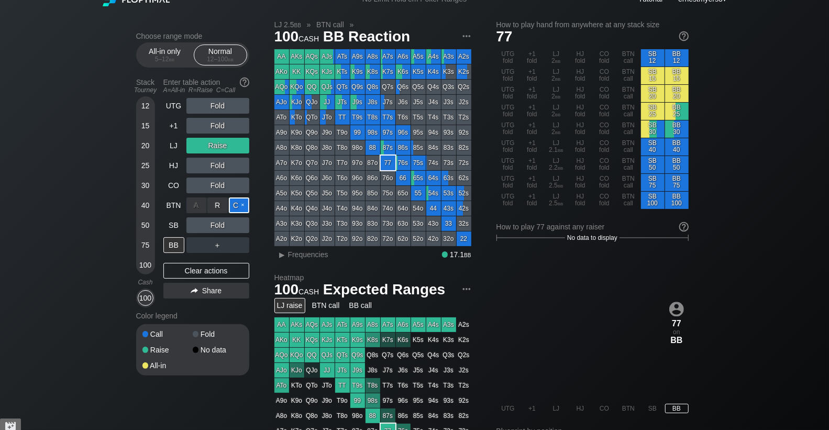
click at [241, 205] on div "C ✕" at bounding box center [239, 205] width 20 height 16
click at [214, 229] on div "R ✕" at bounding box center [217, 225] width 20 height 16
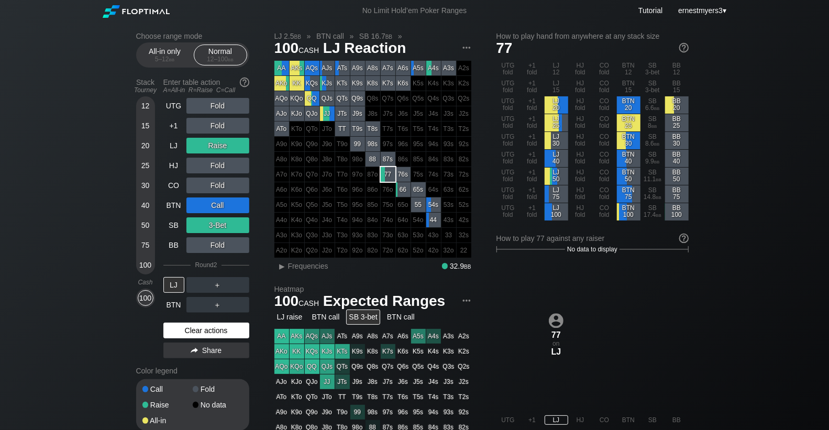
click at [197, 331] on div "Clear actions" at bounding box center [206, 330] width 86 height 16
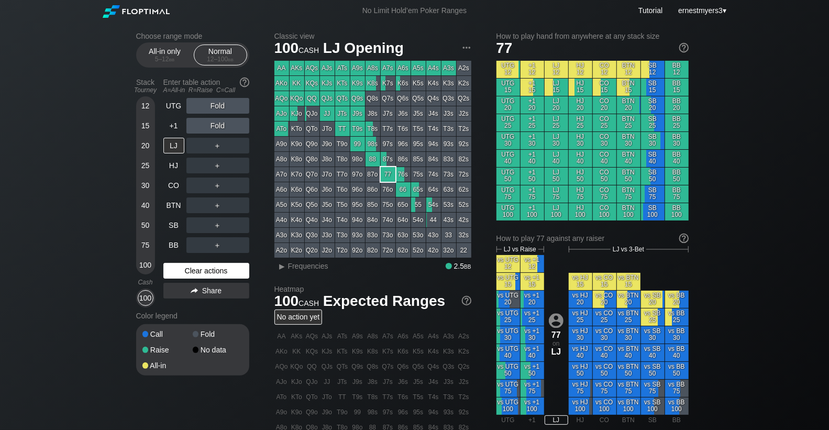
click at [197, 331] on span at bounding box center [196, 334] width 6 height 6
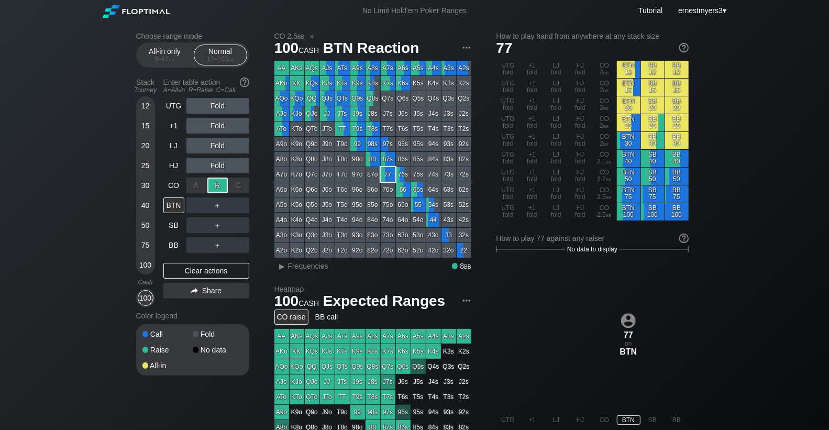
drag, startPoint x: 219, startPoint y: 181, endPoint x: 222, endPoint y: 194, distance: 13.5
click at [219, 181] on div "R ✕" at bounding box center [217, 185] width 20 height 16
click at [221, 222] on div "R ✕" at bounding box center [217, 225] width 20 height 16
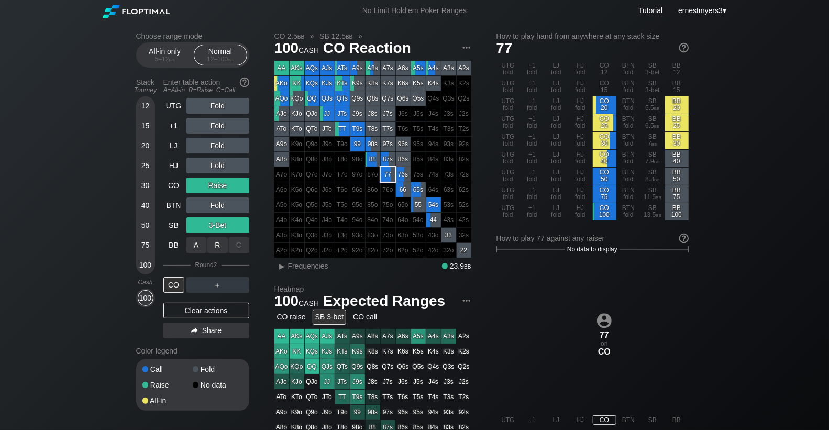
drag, startPoint x: 243, startPoint y: 246, endPoint x: 259, endPoint y: 242, distance: 16.1
click at [243, 246] on div "C ✕" at bounding box center [239, 245] width 20 height 16
